Goal: Task Accomplishment & Management: Use online tool/utility

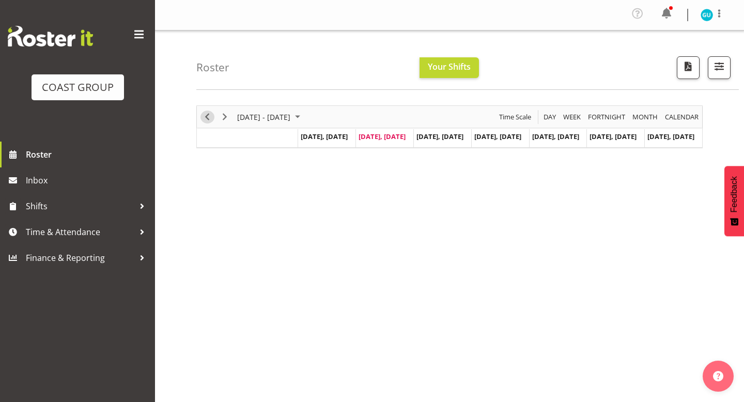
click at [210, 118] on span "Previous" at bounding box center [207, 117] width 12 height 13
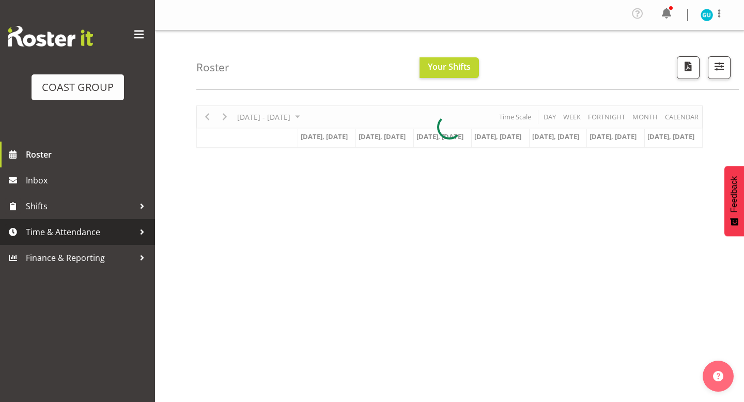
click at [51, 231] on span "Time & Attendance" at bounding box center [80, 231] width 108 height 15
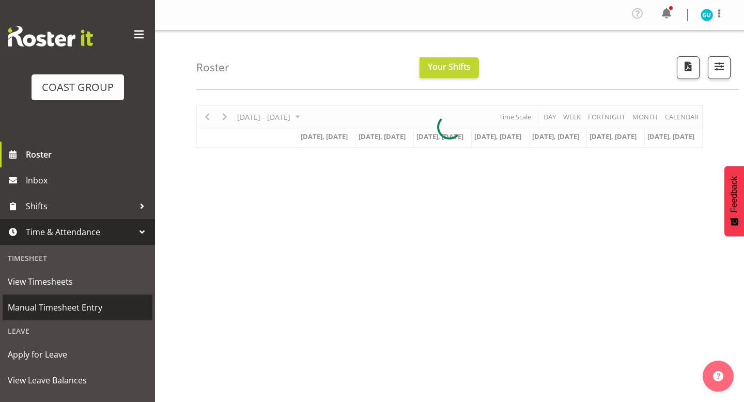
click at [43, 308] on span "Manual Timesheet Entry" at bounding box center [77, 307] width 139 height 15
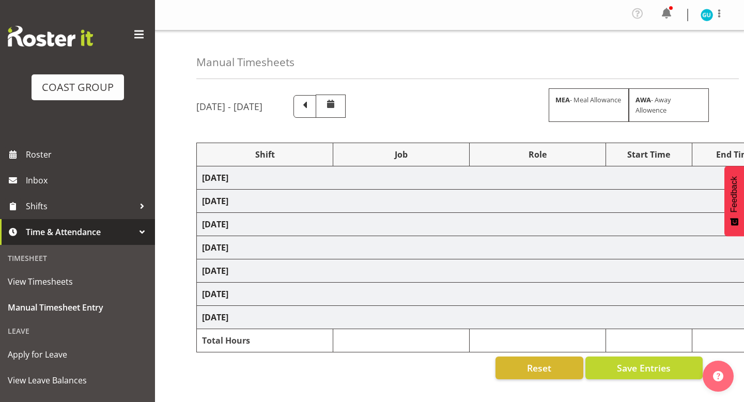
select select "81185"
select select "9062"
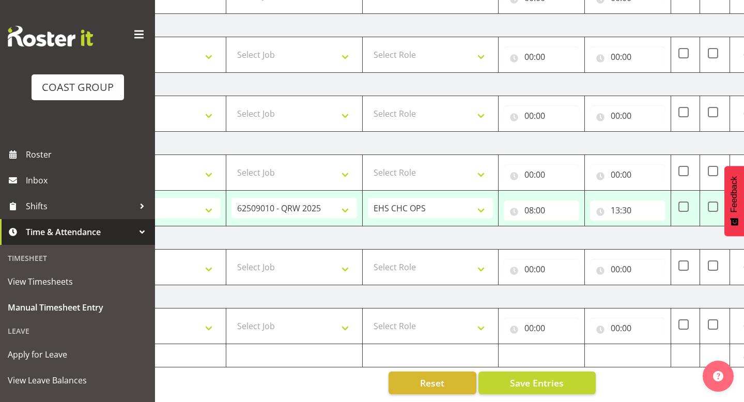
scroll to position [0, 176]
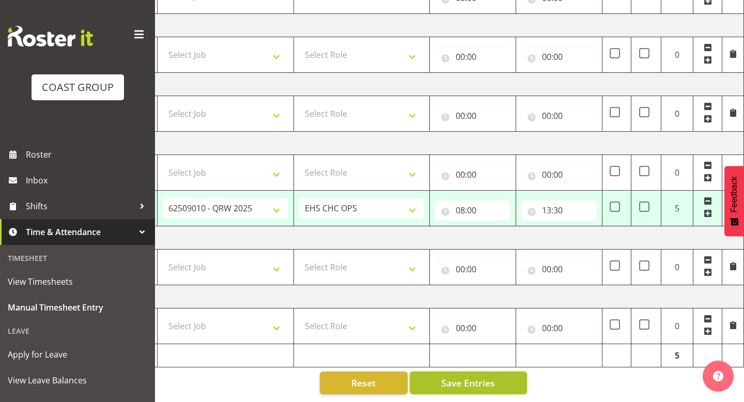
click at [480, 380] on span "Save Entries" at bounding box center [468, 382] width 54 height 13
select select "81185"
select select "9062"
type input "08:00"
type input "13:30"
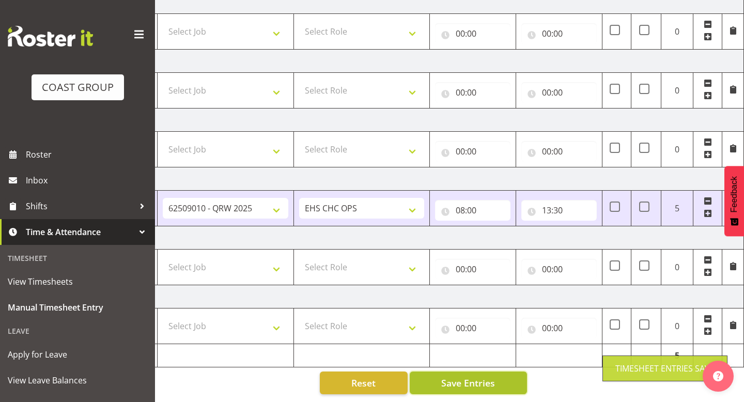
scroll to position [235, 0]
